Goal: Transaction & Acquisition: Book appointment/travel/reservation

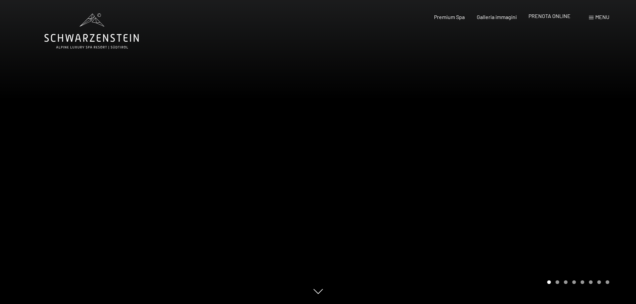
click at [548, 16] on span "PRENOTA ONLINE" at bounding box center [549, 16] width 42 height 6
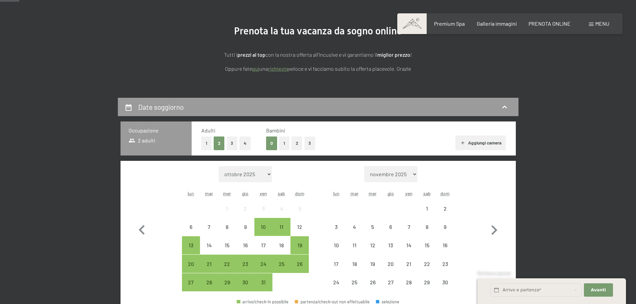
scroll to position [134, 0]
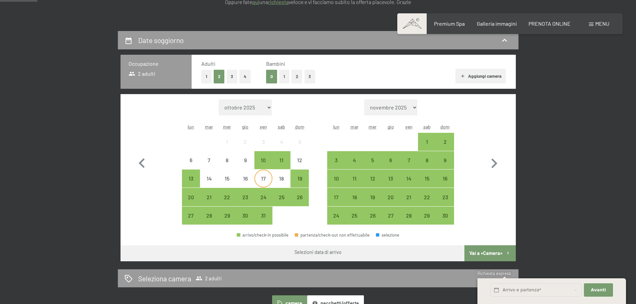
click at [260, 177] on div "17" at bounding box center [263, 184] width 17 height 17
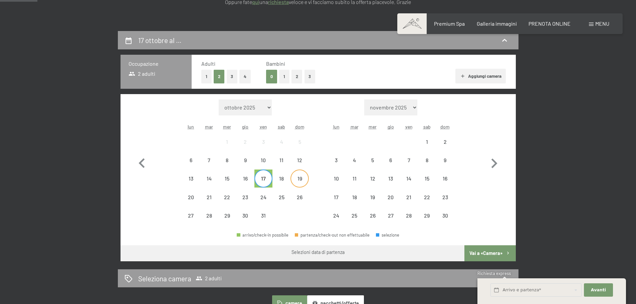
click at [297, 178] on div "19" at bounding box center [299, 184] width 17 height 17
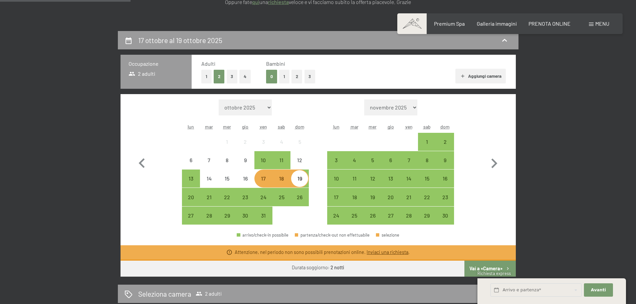
scroll to position [200, 0]
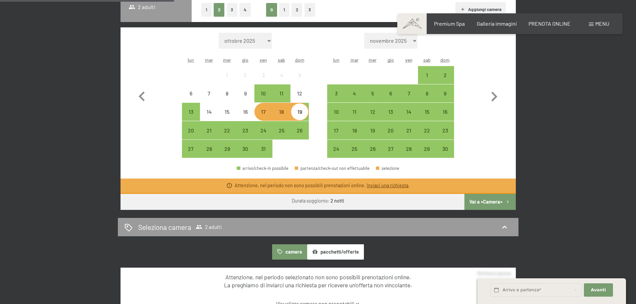
click at [483, 201] on button "Vai a «Camera»" at bounding box center [489, 202] width 51 height 16
